Goal: Book appointment/travel/reservation

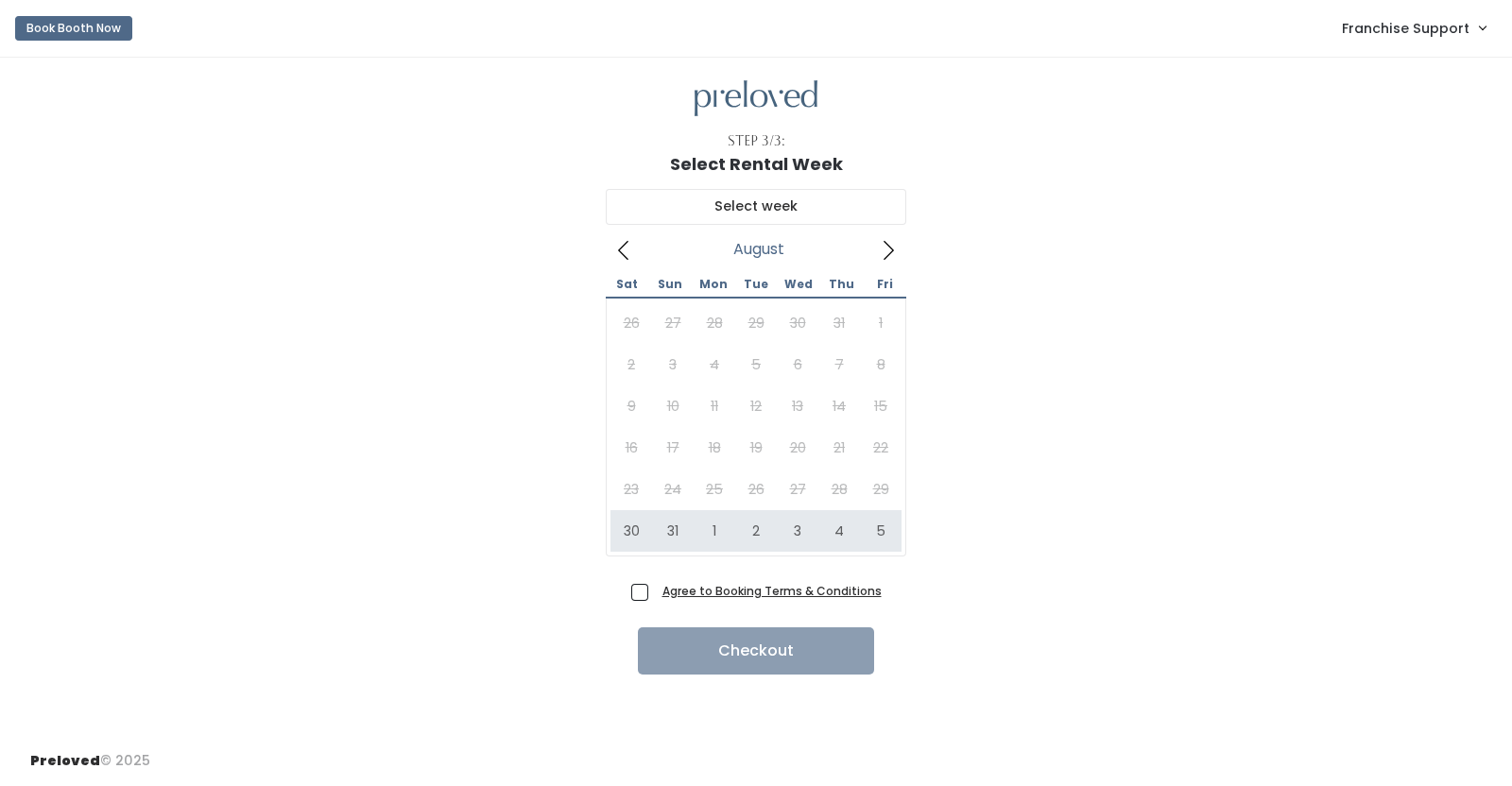
click at [879, 250] on icon at bounding box center [888, 251] width 21 height 21
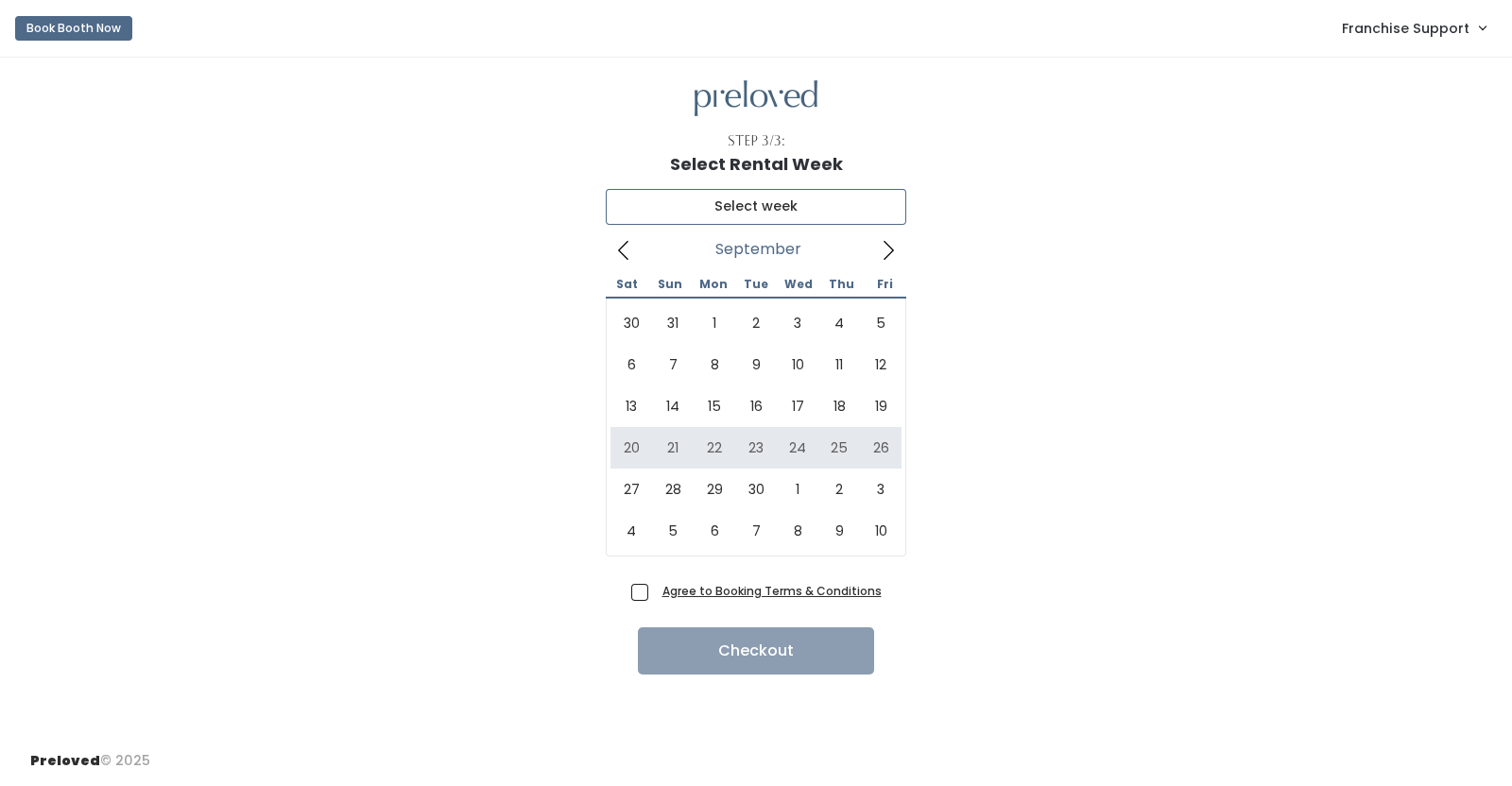
type input "September 20 to September 26"
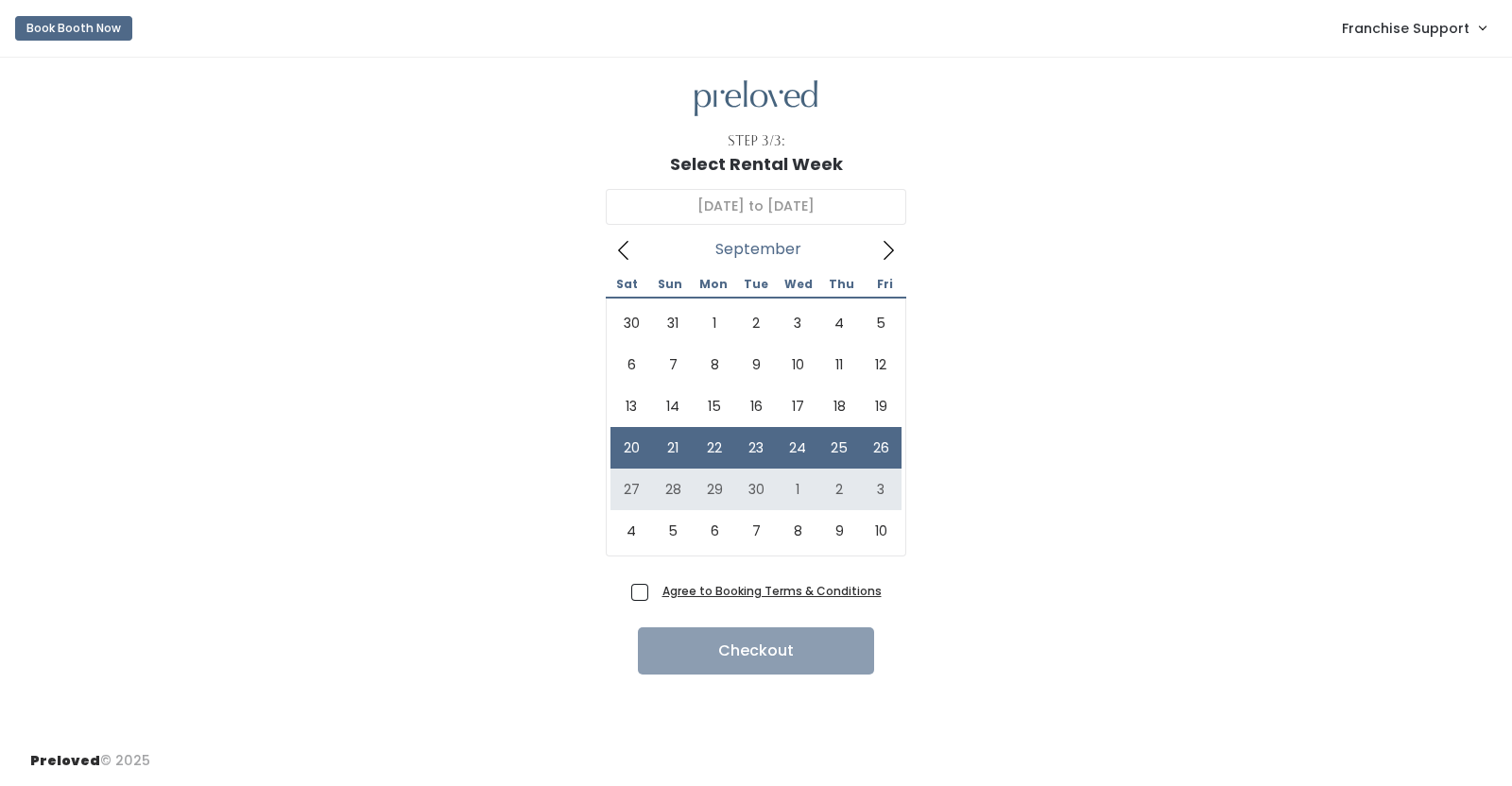
click at [652, 590] on label "Agree to Booking Terms & Conditions" at bounding box center [756, 591] width 250 height 20
click at [655, 590] on input "Agree to Booking Terms & Conditions" at bounding box center [660, 587] width 13 height 13
checkbox input "true"
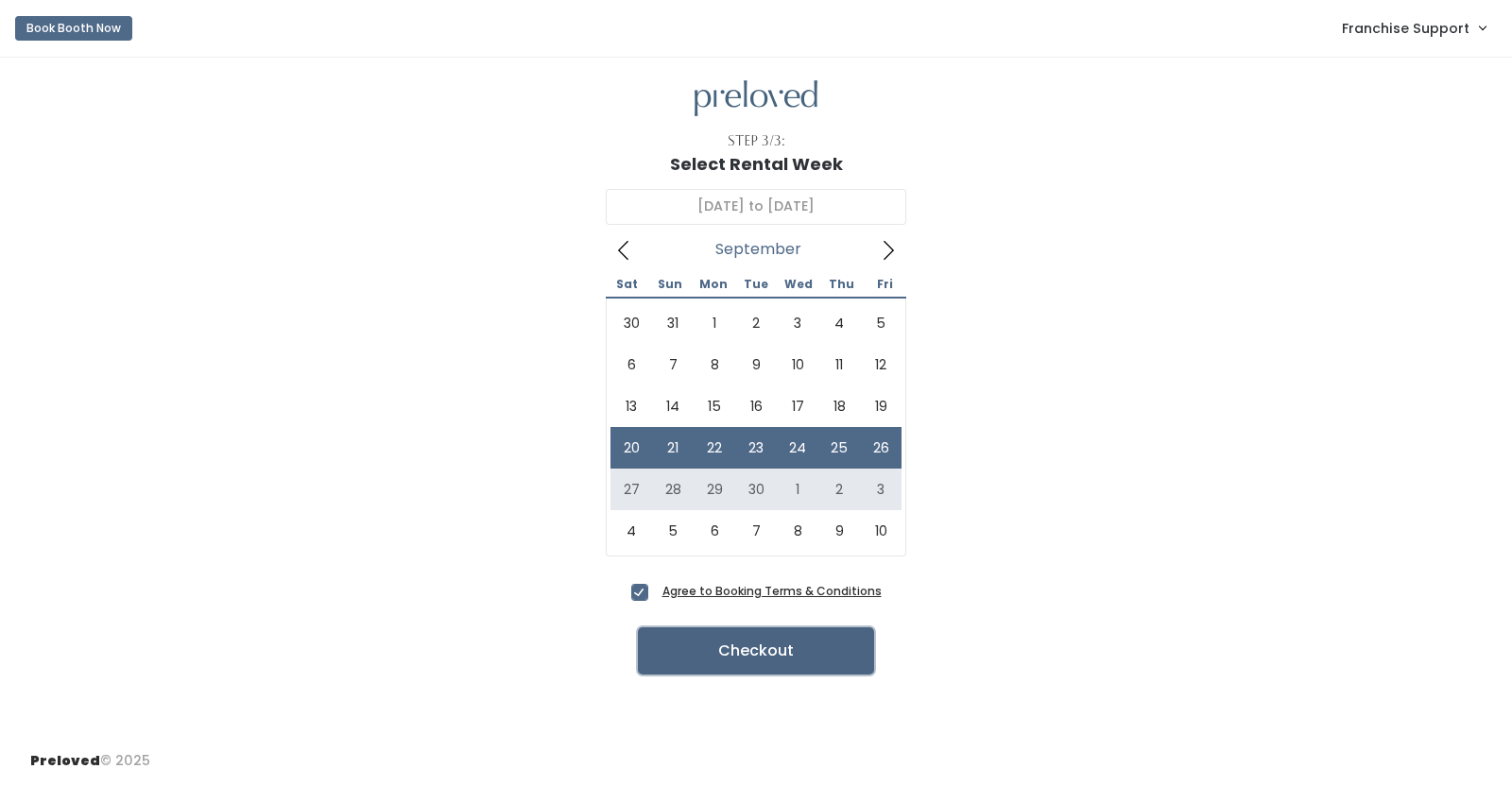
click at [658, 639] on button "Checkout" at bounding box center [756, 651] width 237 height 47
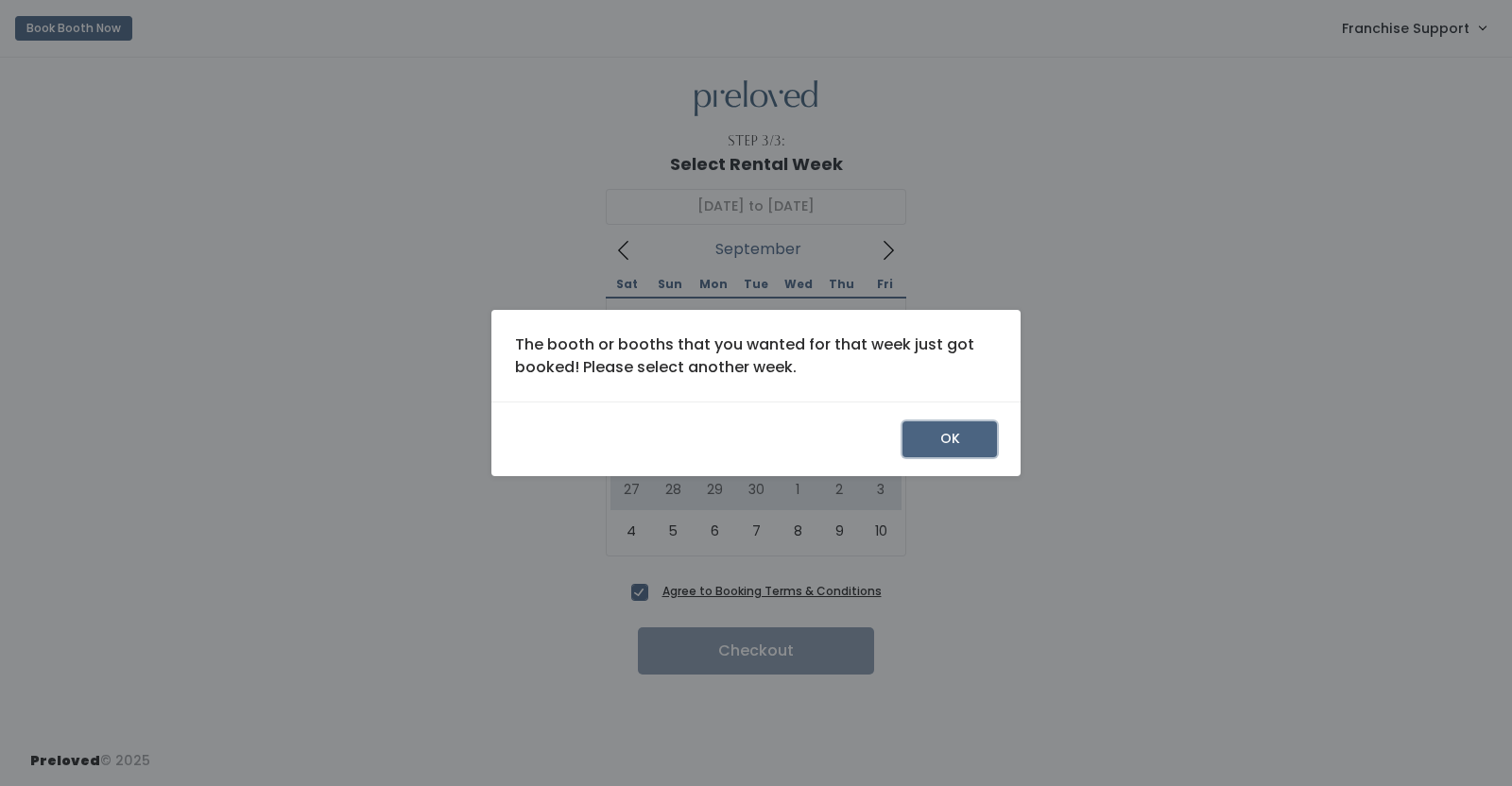
click at [979, 432] on button "OK" at bounding box center [950, 439] width 95 height 36
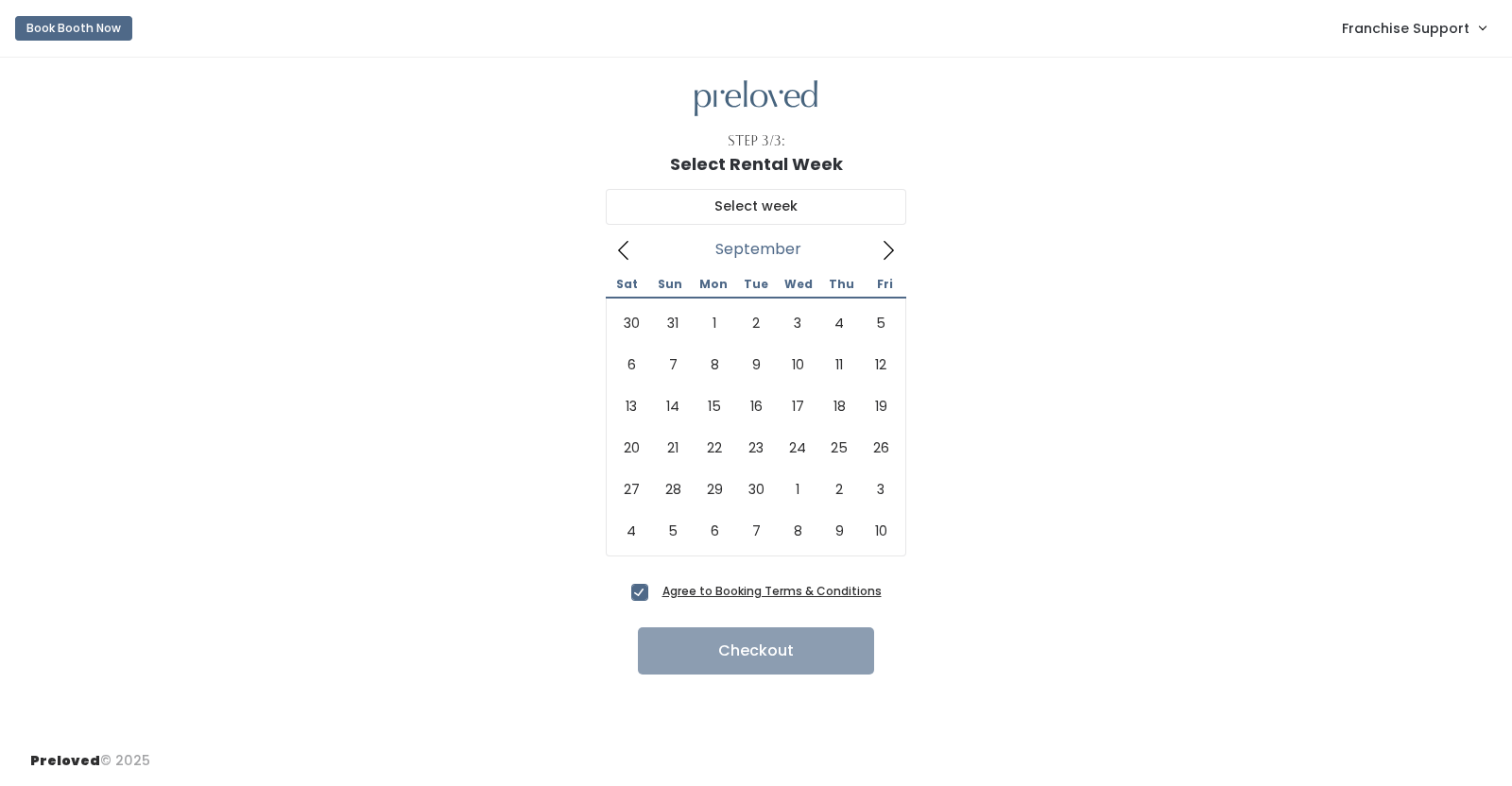
click at [895, 255] on icon at bounding box center [888, 251] width 21 height 21
type input "September 27 to October 3"
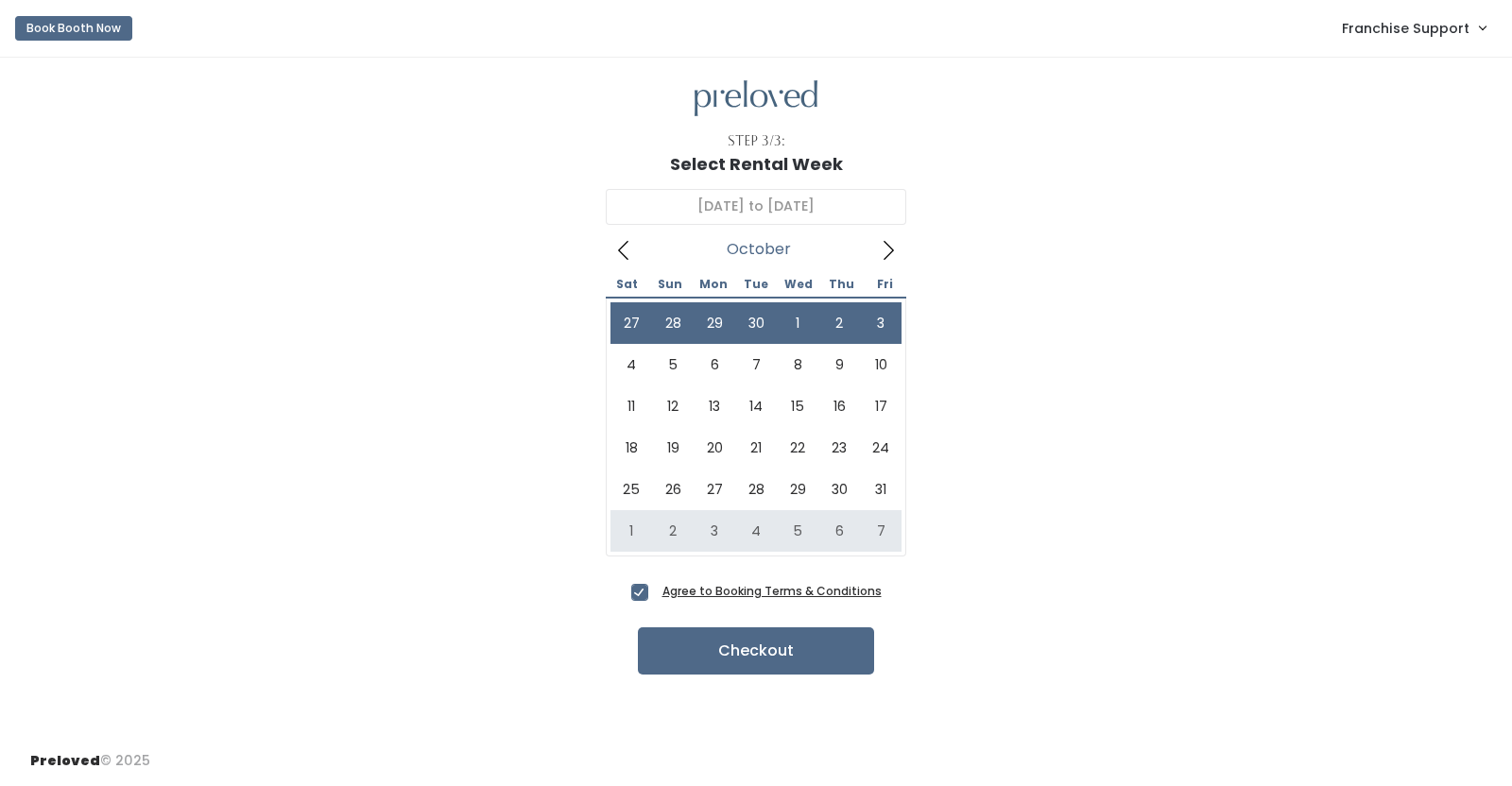
click at [733, 684] on div "Step 3/3: Select Rental Week September 27 to October 3 October 2025 Sat Sun Mon…" at bounding box center [756, 397] width 1512 height 679
click at [754, 643] on button "Checkout" at bounding box center [756, 651] width 237 height 47
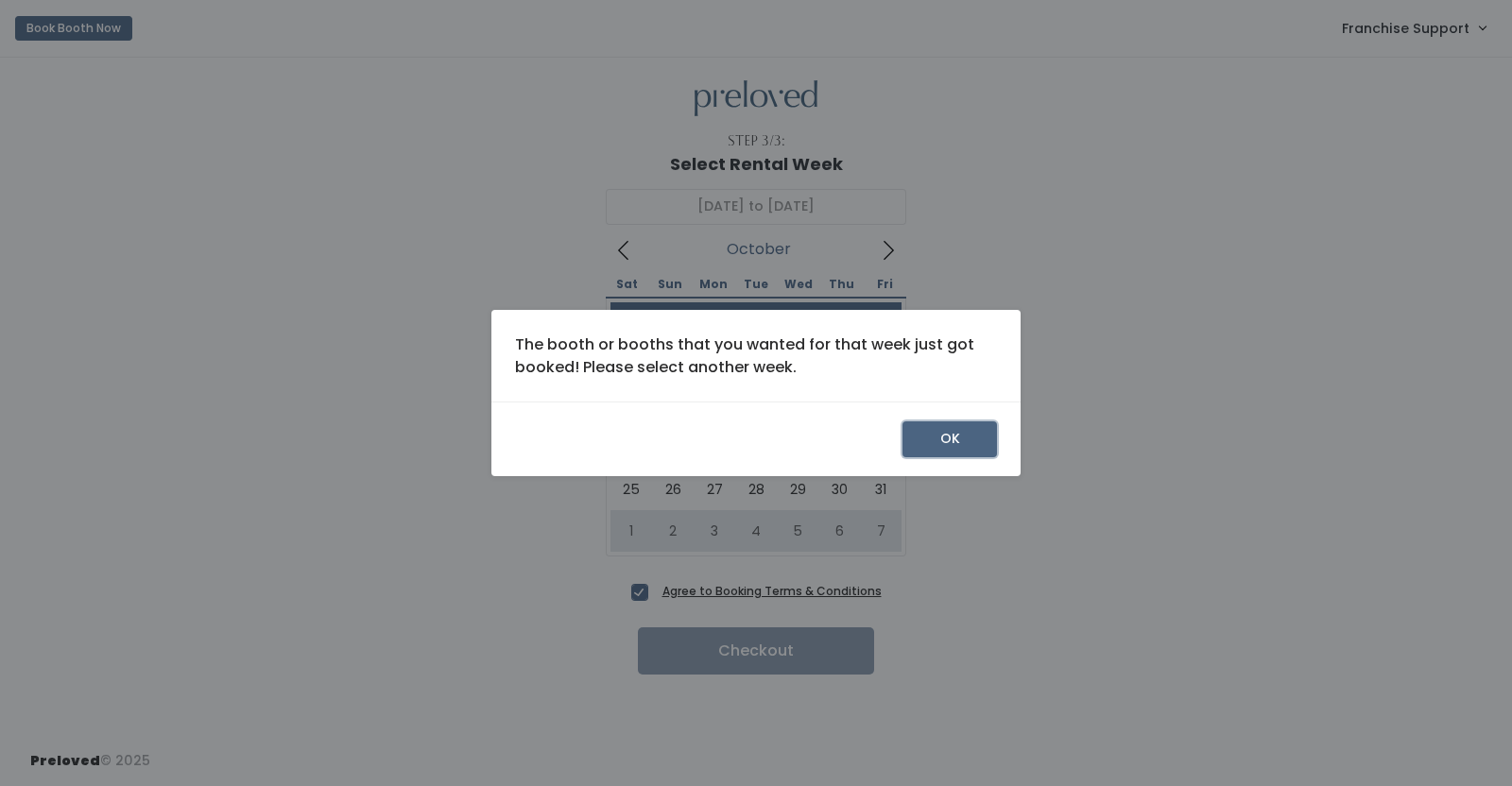
click at [960, 432] on button "OK" at bounding box center [950, 439] width 95 height 36
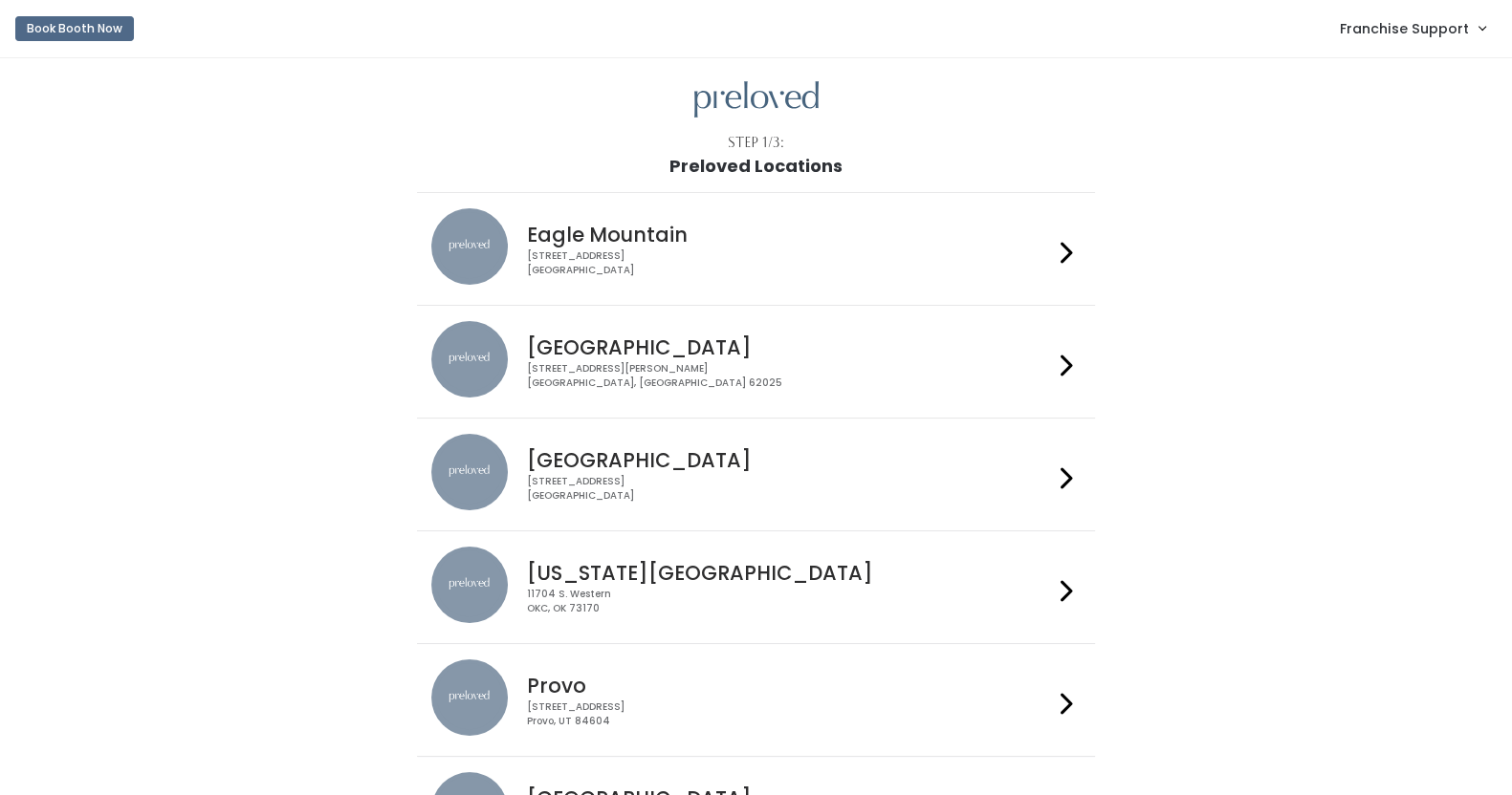
click at [626, 520] on li "Houston 3903 N Braeswood Blvd Houston, TX 77025" at bounding box center [756, 475] width 678 height 113
click at [644, 489] on div "3903 N Braeswood Blvd Houston, TX 77025" at bounding box center [789, 488] width 525 height 27
click at [1004, 588] on div "11704 S. Western OKC, OK 73170" at bounding box center [789, 602] width 525 height 27
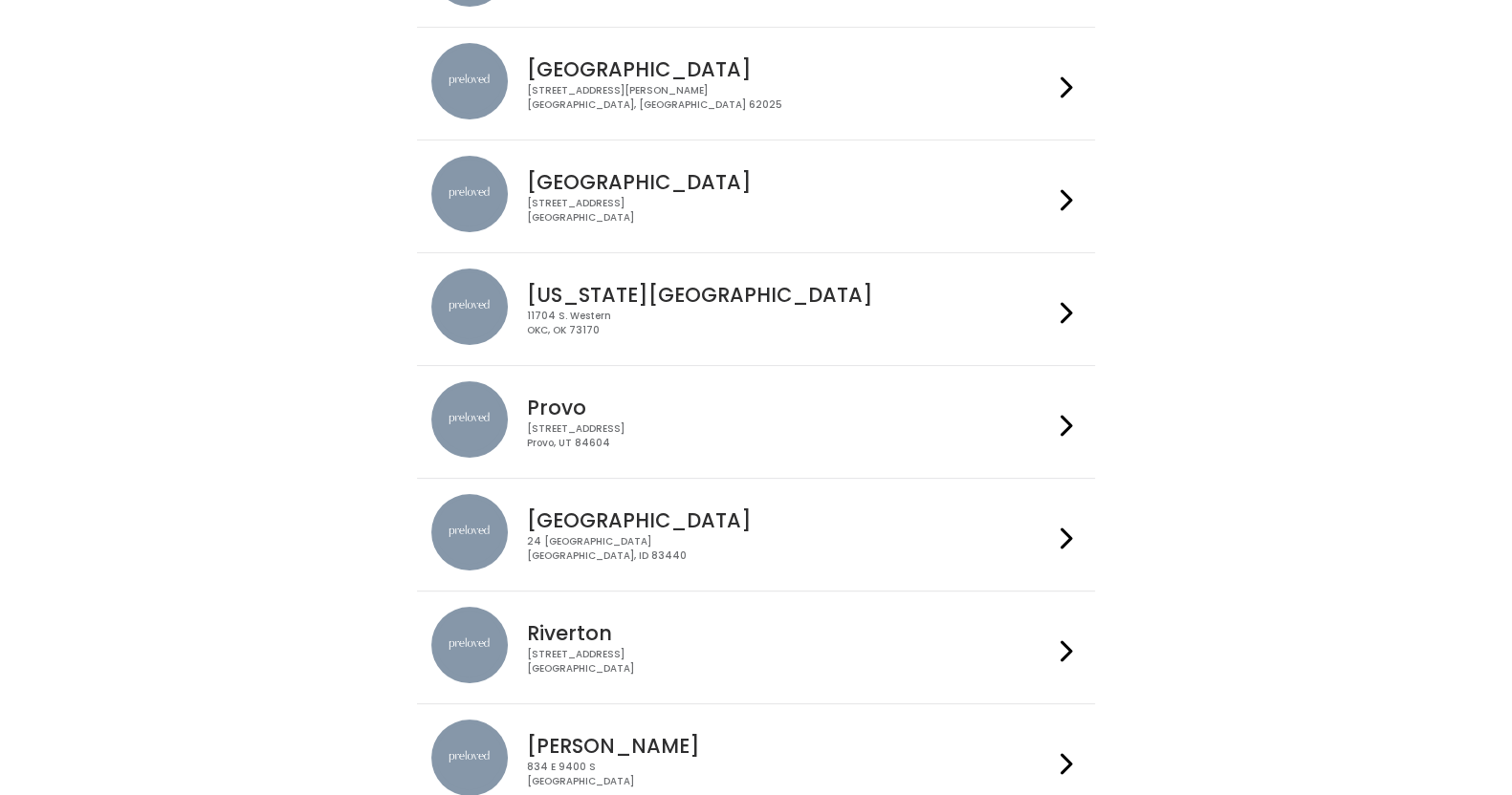
click at [724, 500] on div "Rexburg 24 South 1st West Rexburg, ID 83440" at bounding box center [786, 528] width 533 height 68
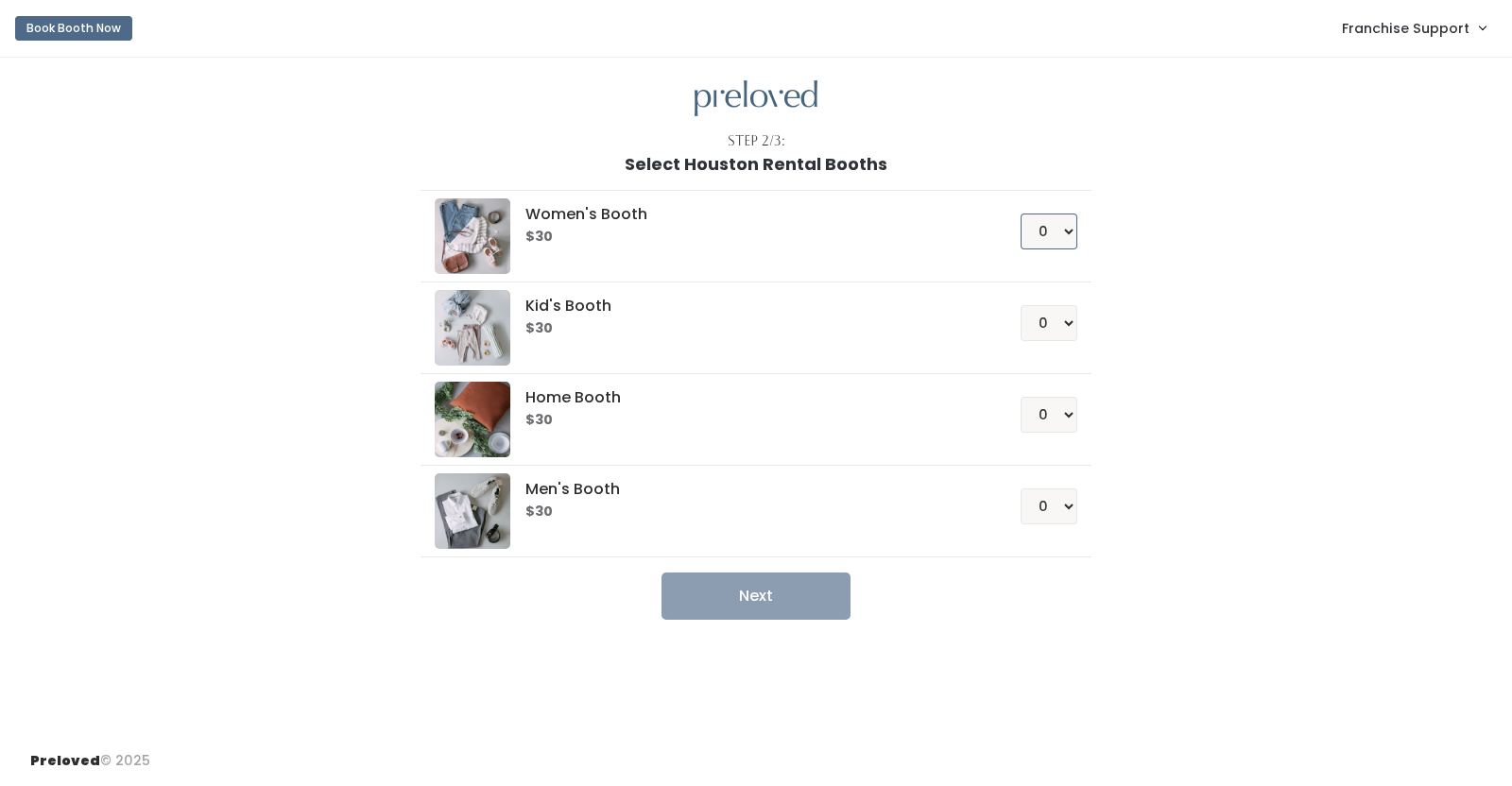
click at [1069, 229] on select "0 1 2 3 4" at bounding box center [1049, 231] width 57 height 36
click at [1060, 238] on select "0 1 2 3 4" at bounding box center [1049, 231] width 57 height 36
select select "1"
click at [1021, 213] on select "0 1 2 3 4" at bounding box center [1049, 231] width 57 height 36
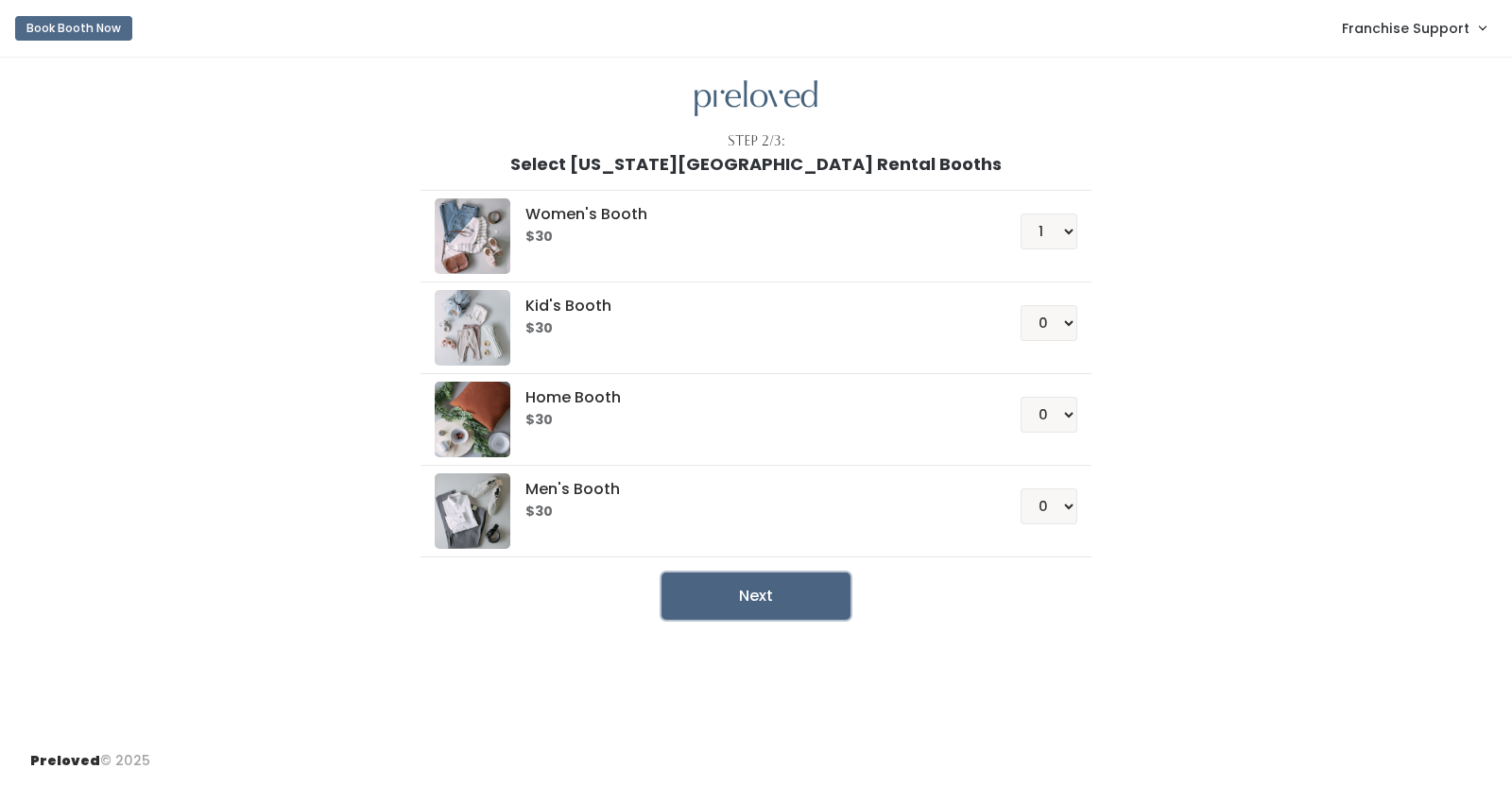
click at [816, 601] on button "Next" at bounding box center [756, 596] width 189 height 47
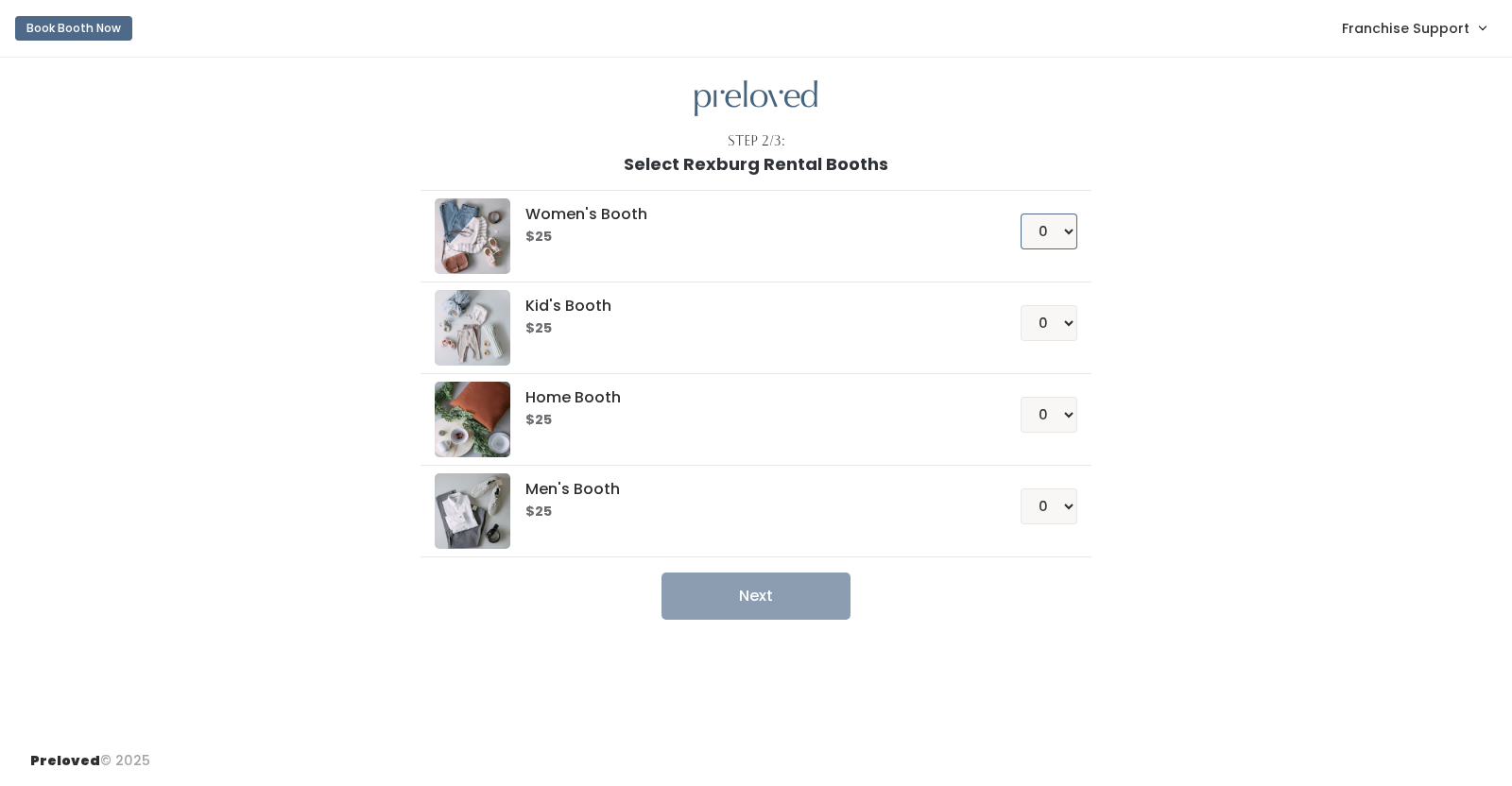
click at [1055, 231] on select "0 1 2 3 4" at bounding box center [1049, 231] width 57 height 36
select select "1"
click at [1021, 213] on select "0 1 2 3 4" at bounding box center [1049, 231] width 57 height 36
click at [731, 601] on button "Next" at bounding box center [756, 596] width 189 height 47
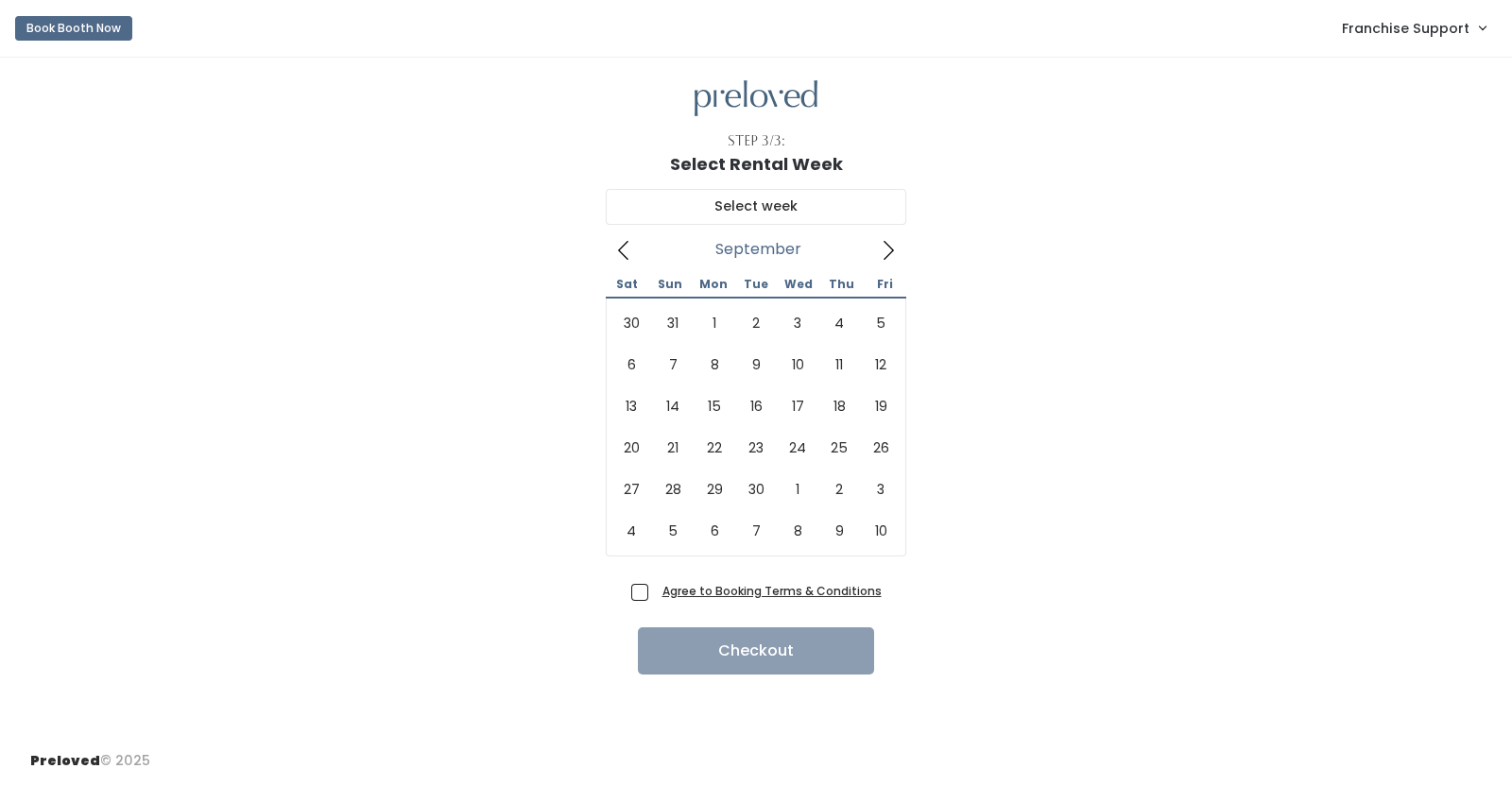
click at [876, 245] on span at bounding box center [888, 249] width 36 height 30
type input "September 6 to September 12"
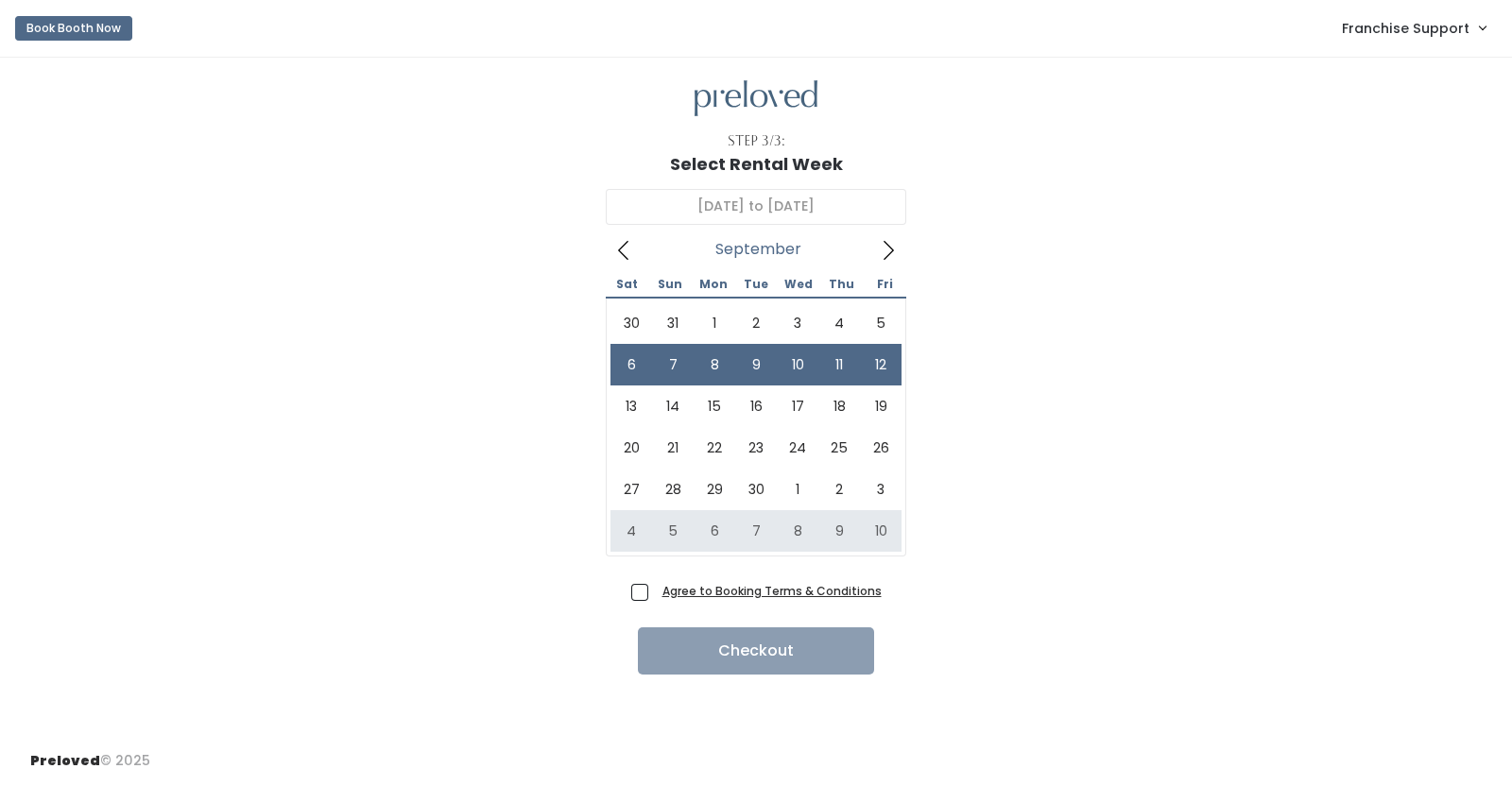
click at [633, 580] on div "Agree to Booking Terms & Conditions Checkout" at bounding box center [756, 626] width 1452 height 98
click at [655, 598] on span "Agree to Booking Terms & Conditions" at bounding box center [768, 591] width 227 height 19
click at [655, 594] on input "Agree to Booking Terms & Conditions" at bounding box center [660, 587] width 13 height 13
checkbox input "true"
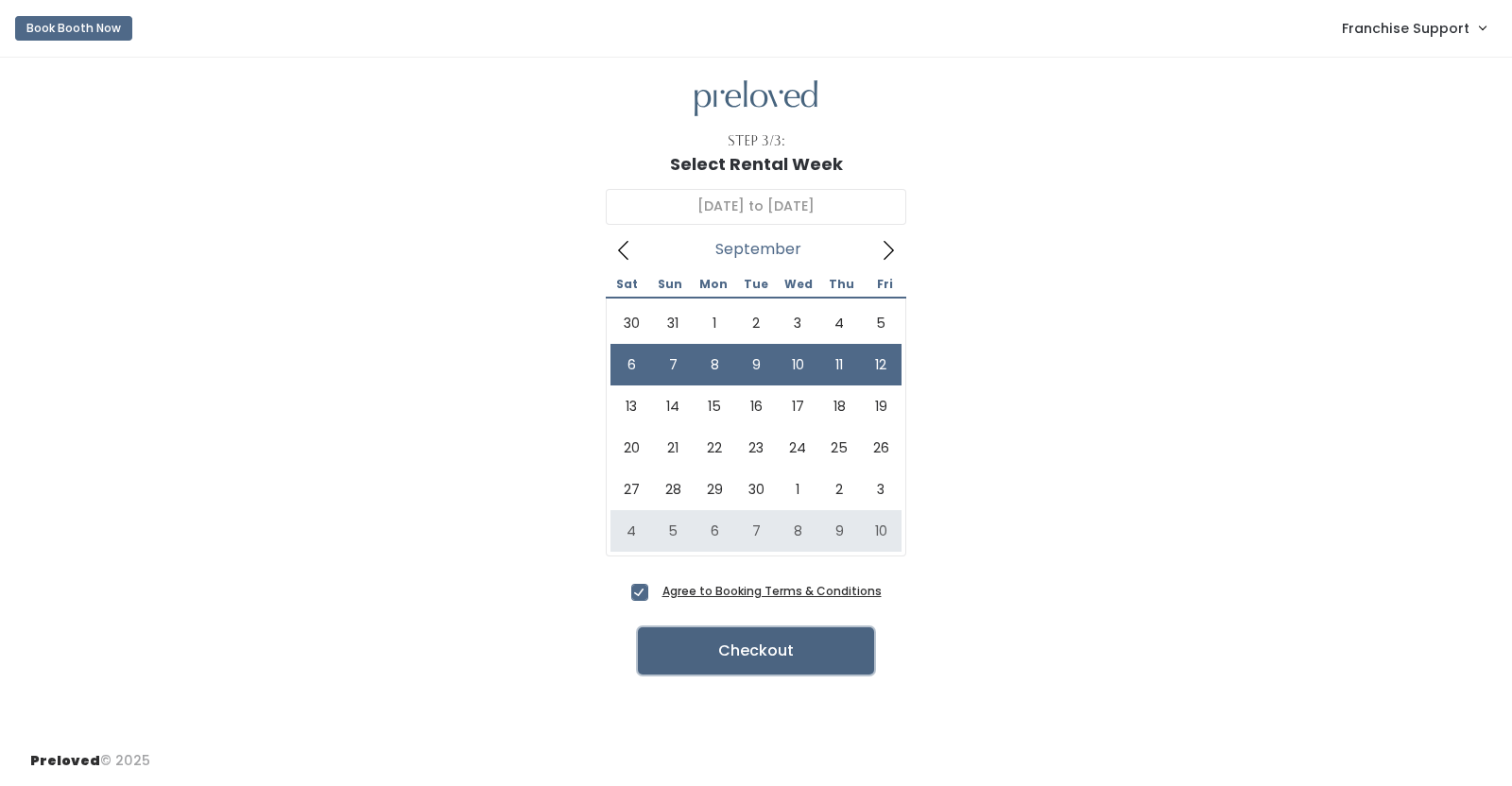
click at [712, 650] on button "Checkout" at bounding box center [756, 651] width 237 height 47
